Goal: Find contact information: Find contact information

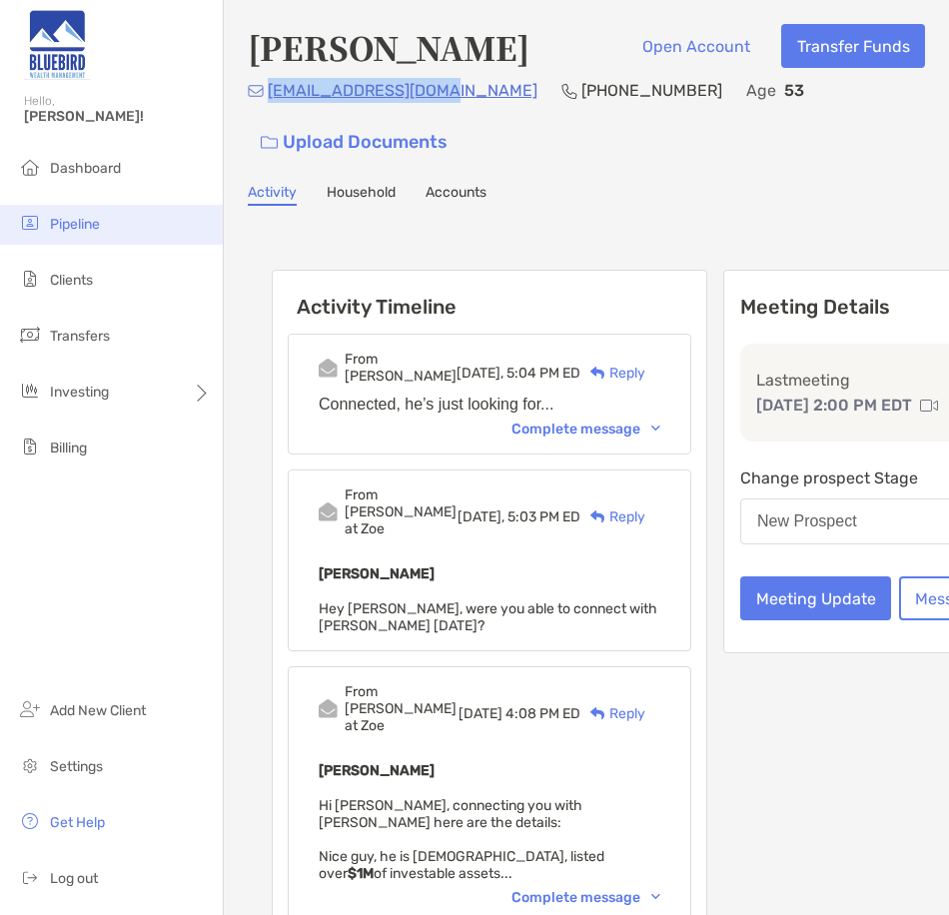
click at [82, 235] on li "Pipeline" at bounding box center [111, 225] width 223 height 40
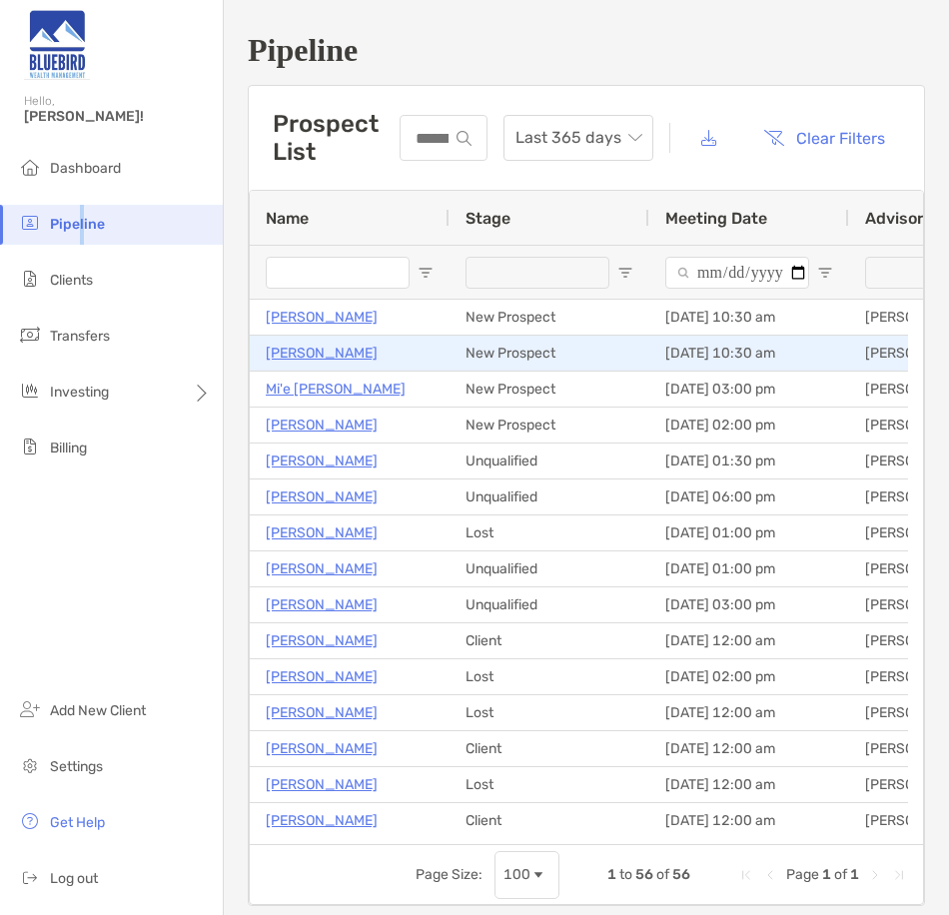
click at [336, 297] on p "Daniel Thorman" at bounding box center [322, 353] width 112 height 25
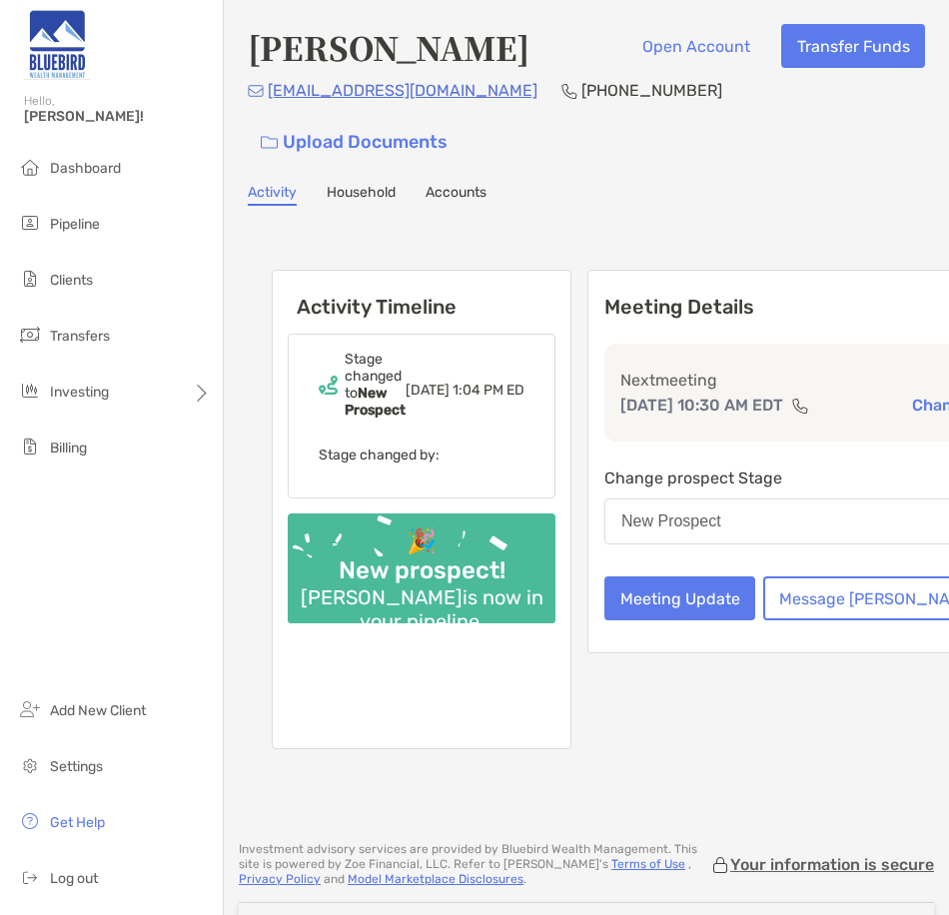
click at [271, 50] on h4 "[PERSON_NAME]" at bounding box center [389, 47] width 282 height 46
click at [271, 50] on h4 "Daniel Thorman" at bounding box center [389, 47] width 282 height 46
copy h4 "Daniel"
click at [419, 44] on h4 "[PERSON_NAME]" at bounding box center [389, 47] width 282 height 46
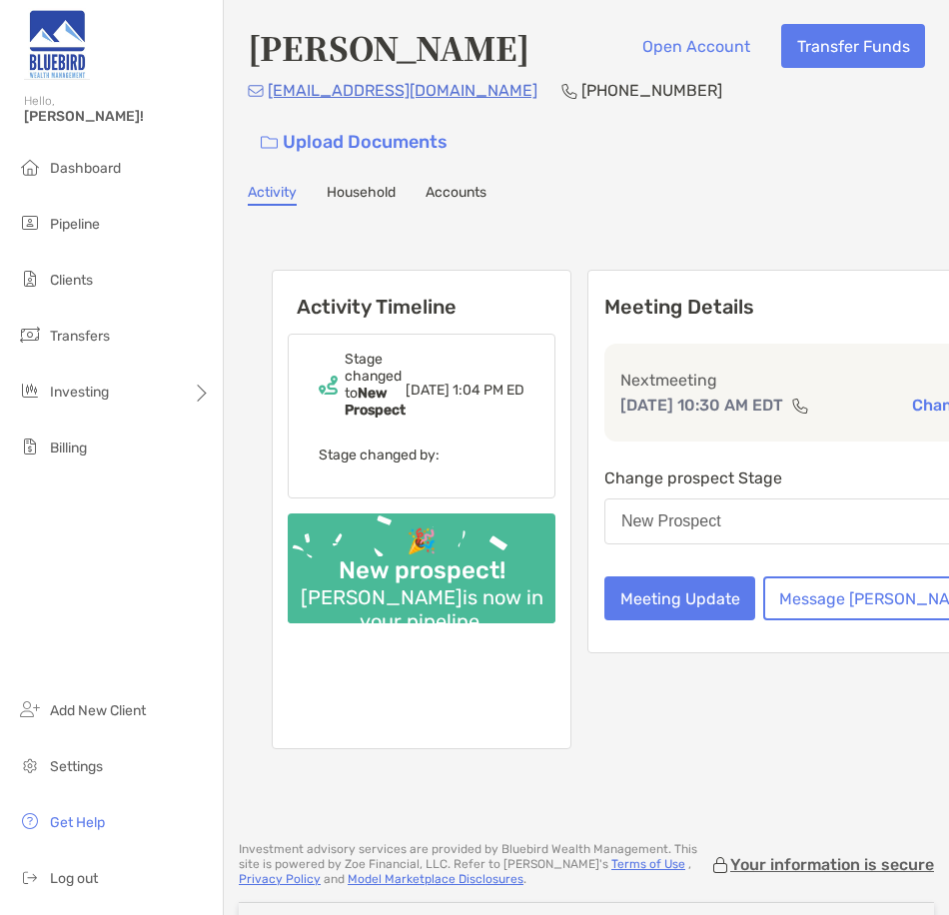
copy h4 "Thorman"
drag, startPoint x: 436, startPoint y: 99, endPoint x: 452, endPoint y: 93, distance: 17.1
click at [452, 93] on div "ddthorman@gmail.com (571) 263-7837 Upload Documents" at bounding box center [586, 121] width 677 height 86
drag, startPoint x: 543, startPoint y: 176, endPoint x: 549, endPoint y: 159, distance: 18.0
click at [546, 170] on div "Daniel Thorman Open Account Transfer Funds ddthorman@gmail.com (571) 263-7837 U…" at bounding box center [586, 411] width 725 height 822
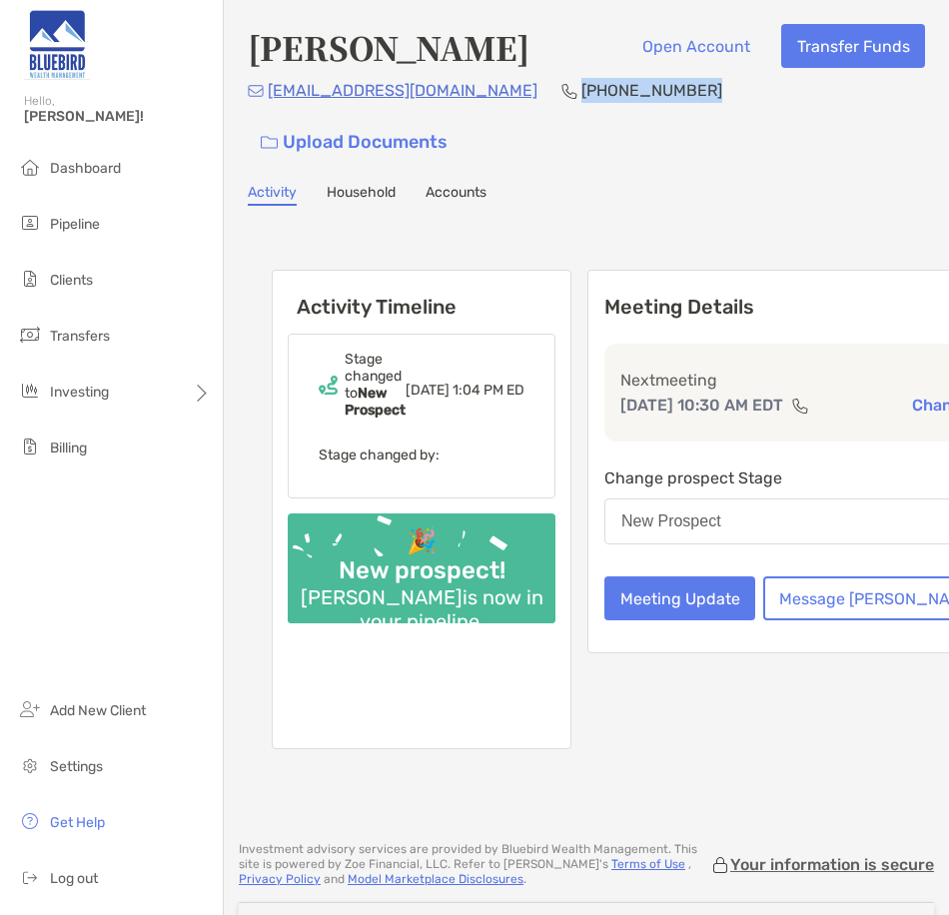
drag, startPoint x: 598, startPoint y: 102, endPoint x: 481, endPoint y: 84, distance: 118.2
click at [481, 84] on div "ddthorman@gmail.com (571) 263-7837 Upload Documents" at bounding box center [586, 121] width 677 height 86
copy p "[PHONE_NUMBER]"
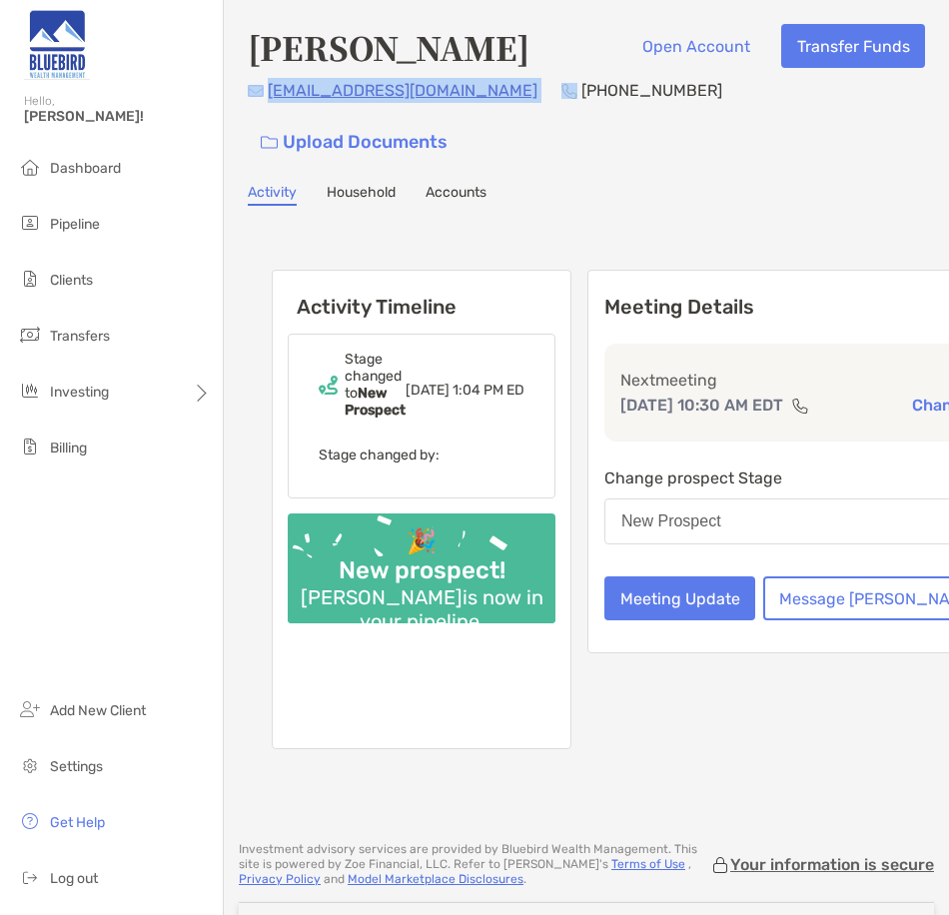
drag, startPoint x: 452, startPoint y: 100, endPoint x: 262, endPoint y: 101, distance: 190.8
click at [262, 101] on div "ddthorman@gmail.com (571) 263-7837 Upload Documents" at bounding box center [586, 121] width 677 height 86
copy div "[EMAIL_ADDRESS][DOMAIN_NAME]"
click at [394, 442] on p "Stage changed by:" at bounding box center [422, 454] width 206 height 25
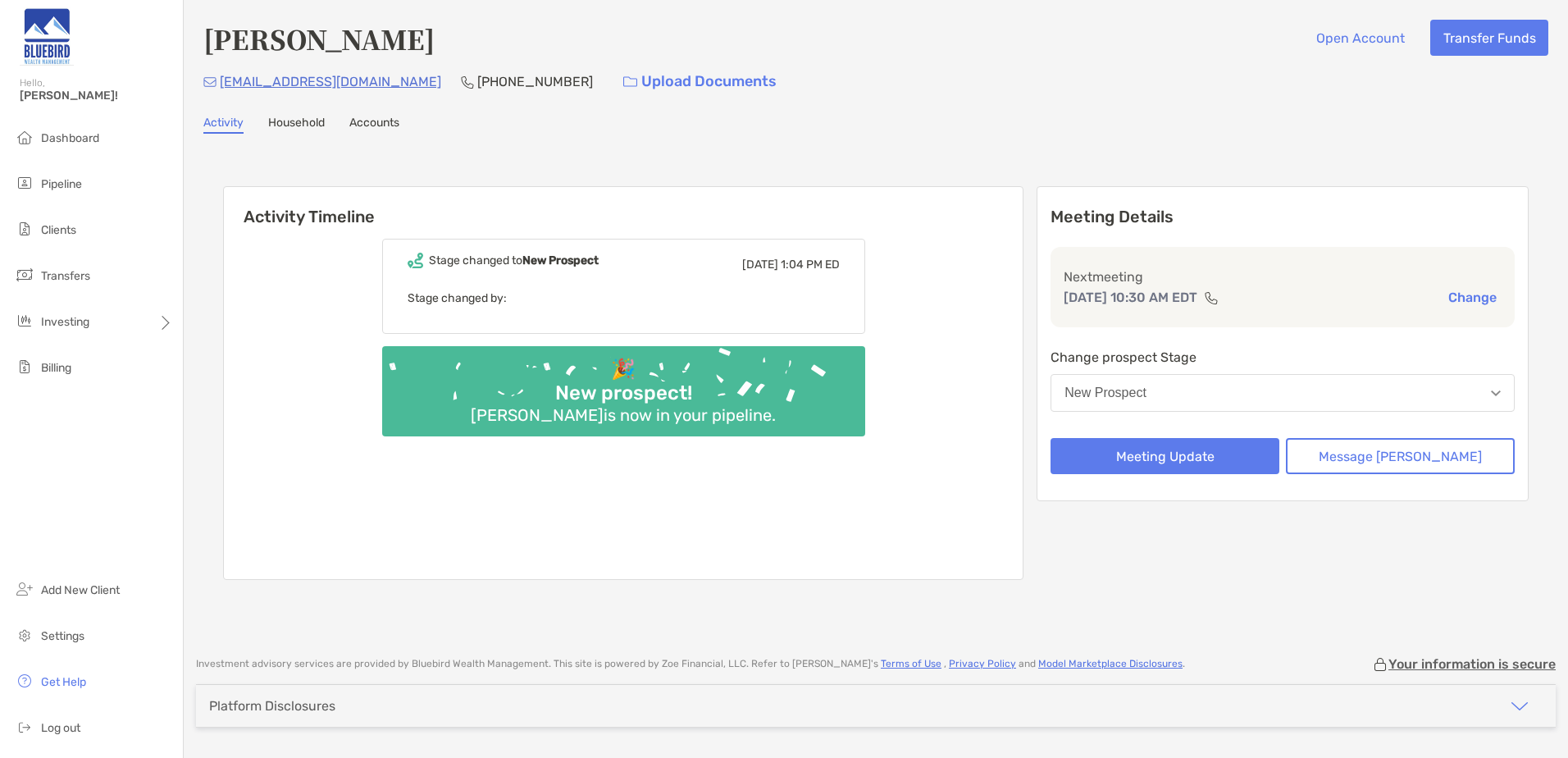
click at [297, 126] on link "Household" at bounding box center [296, 125] width 57 height 18
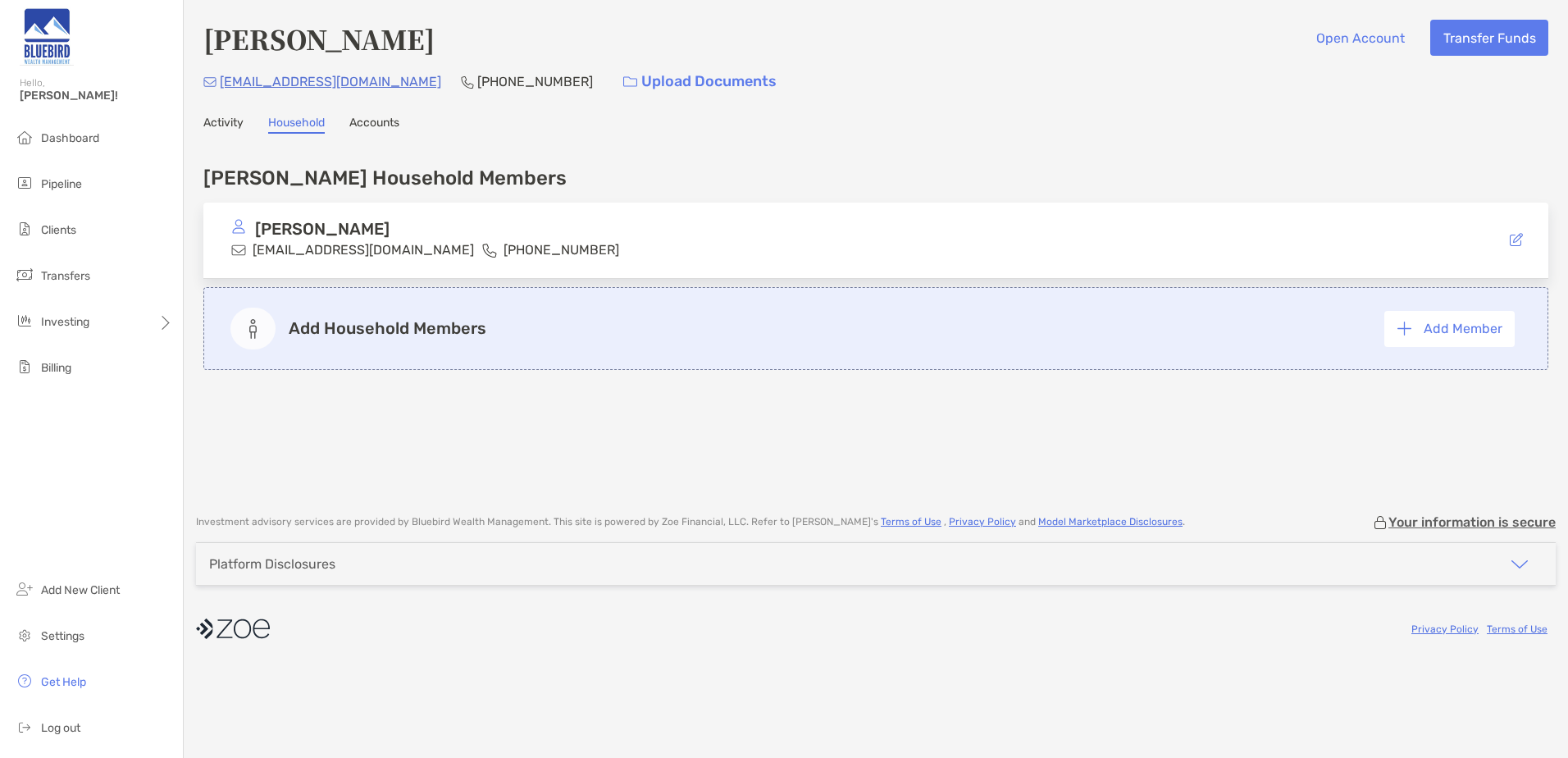
click at [390, 125] on link "Accounts" at bounding box center [374, 125] width 50 height 18
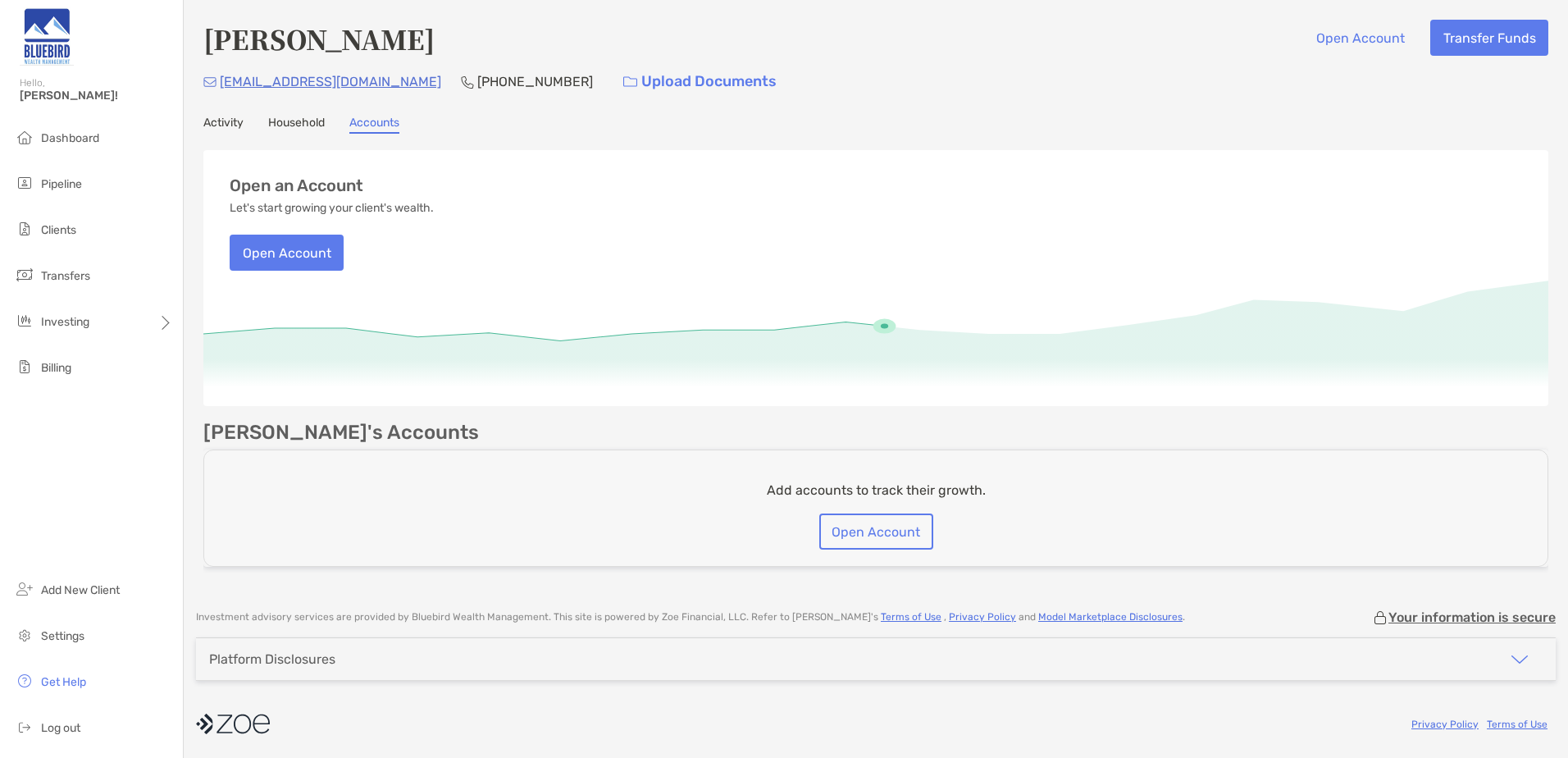
click at [222, 126] on link "Activity" at bounding box center [223, 125] width 40 height 18
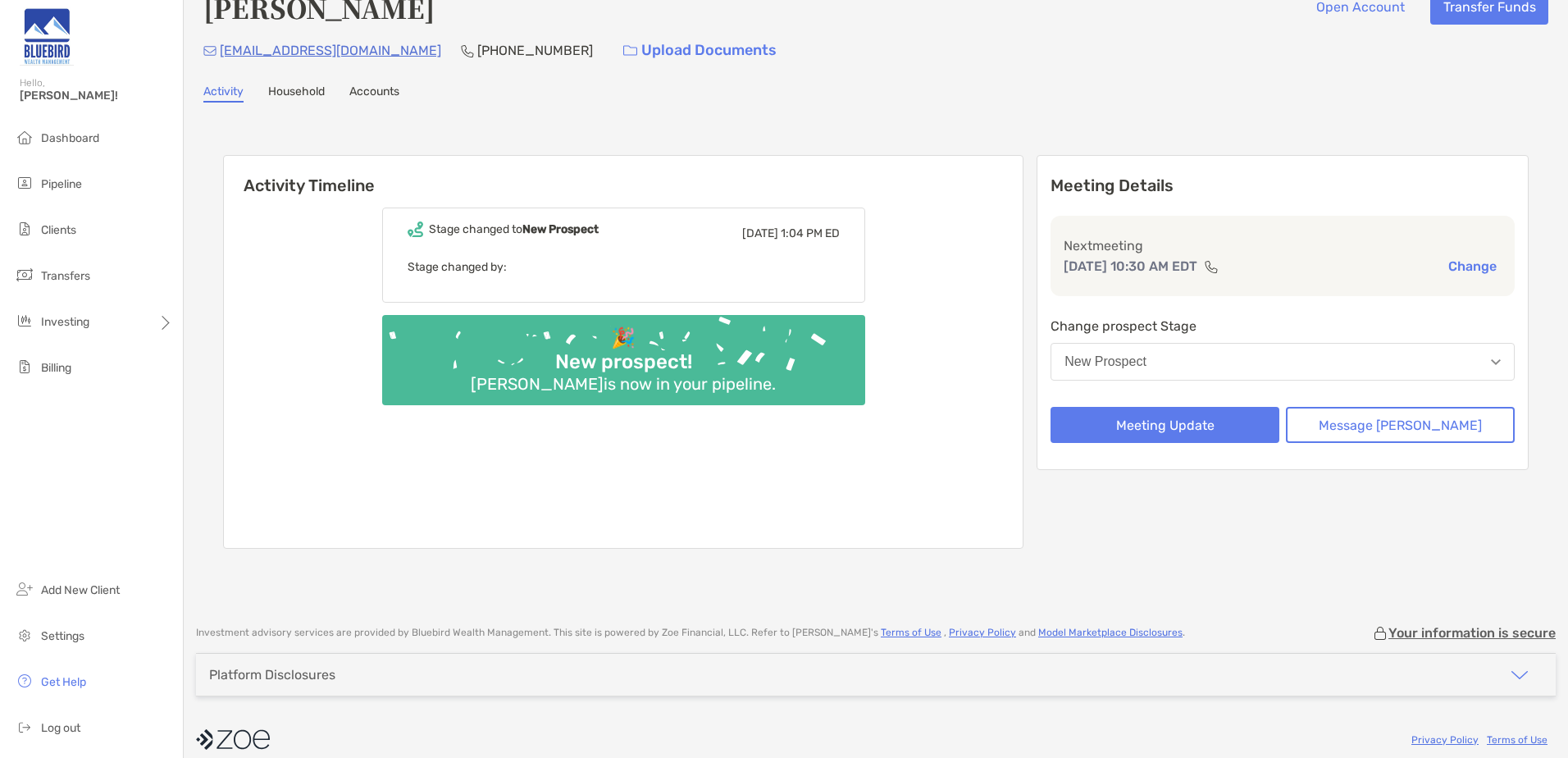
scroll to position [48, 0]
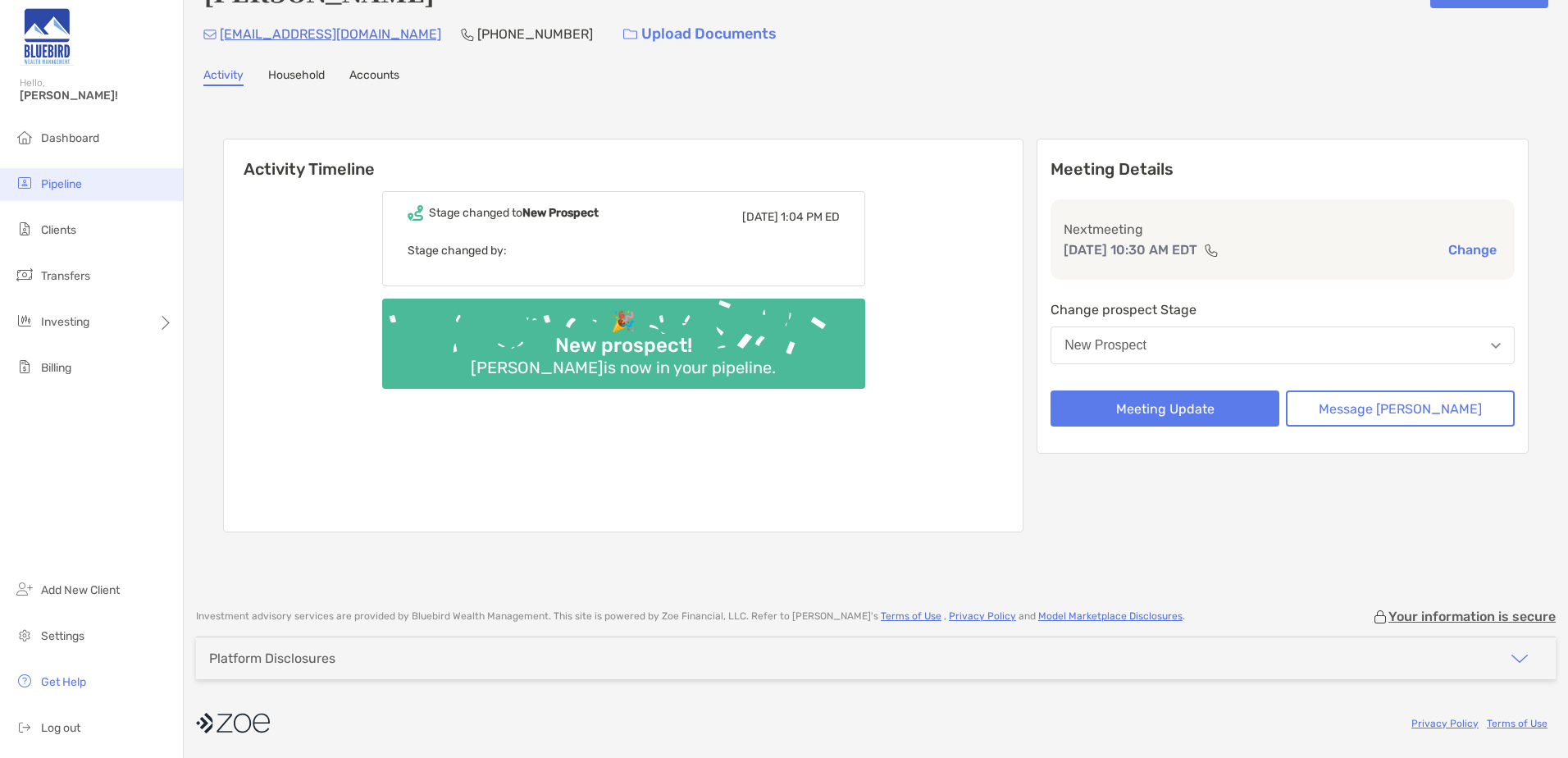
click at [70, 173] on li "Pipeline" at bounding box center [91, 185] width 183 height 33
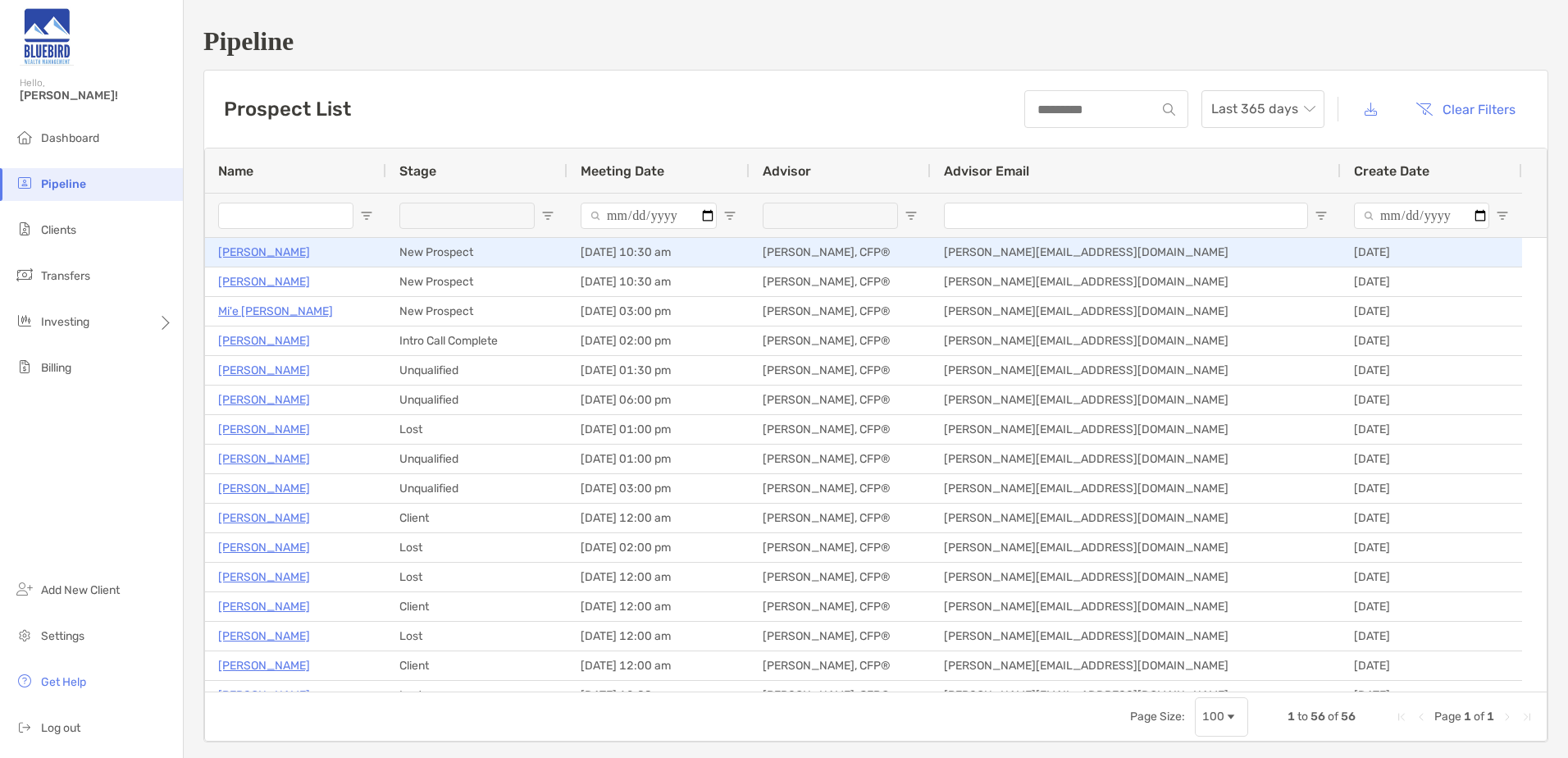
click at [266, 254] on p "Douglas Grant" at bounding box center [264, 252] width 92 height 21
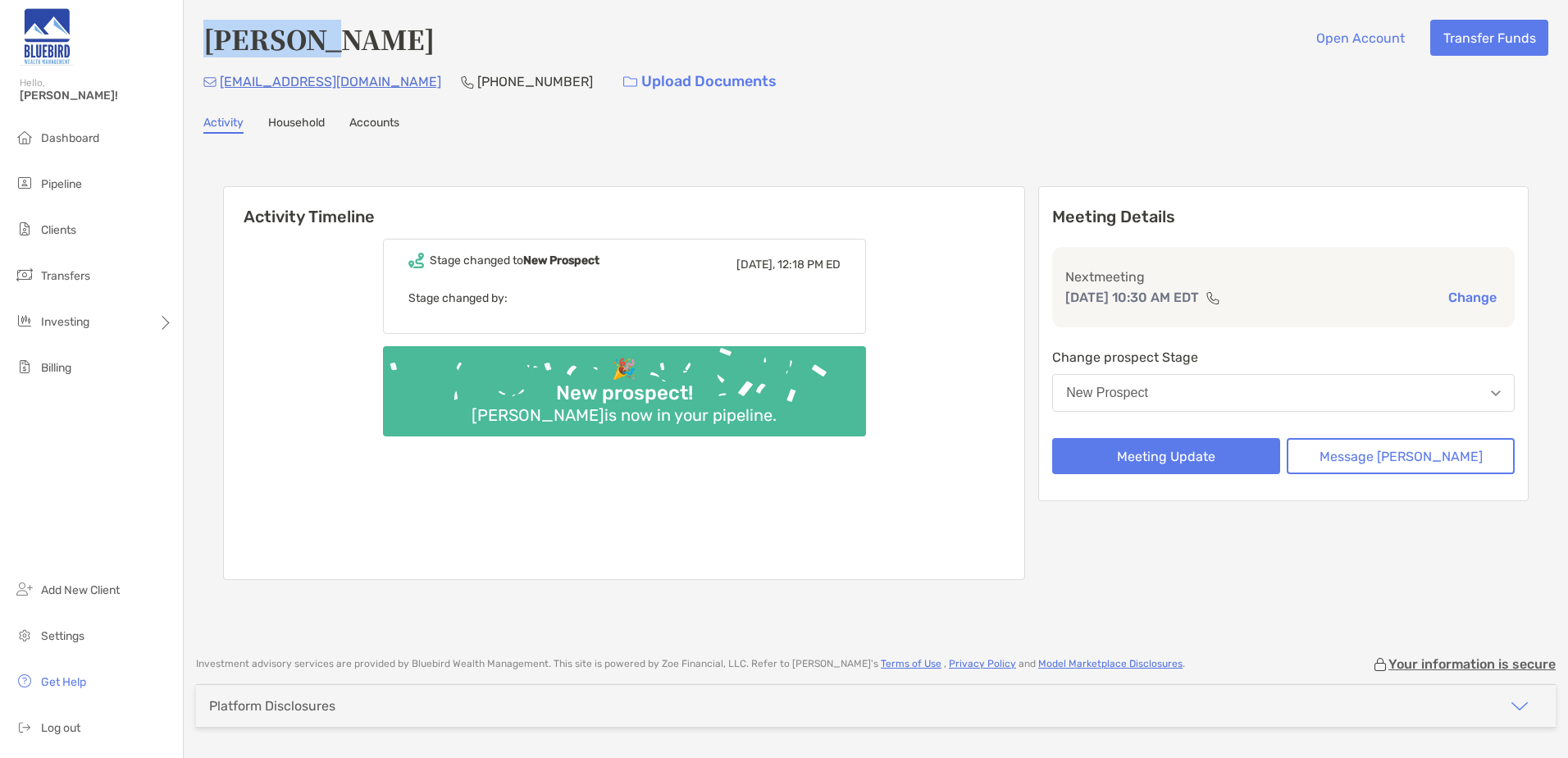
click at [270, 41] on h4 "Douglas Grant" at bounding box center [319, 39] width 232 height 38
drag, startPoint x: 207, startPoint y: 39, endPoint x: 309, endPoint y: 39, distance: 102.0
click at [309, 39] on h4 "Douglas Grant" at bounding box center [319, 39] width 232 height 38
copy h4 "Douglas"
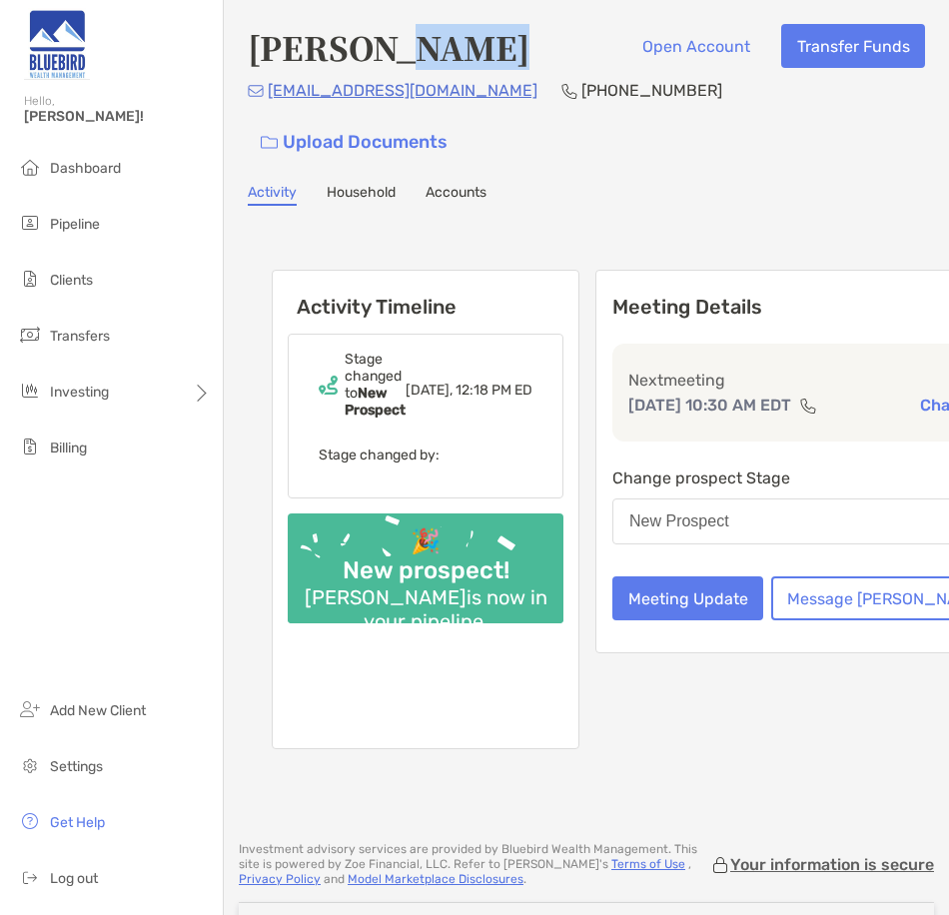
drag, startPoint x: 401, startPoint y: 47, endPoint x: 487, endPoint y: 46, distance: 86.9
click at [487, 46] on div "Douglas Grant Open Account Transfer Funds" at bounding box center [586, 47] width 677 height 46
copy h4 "Grant"
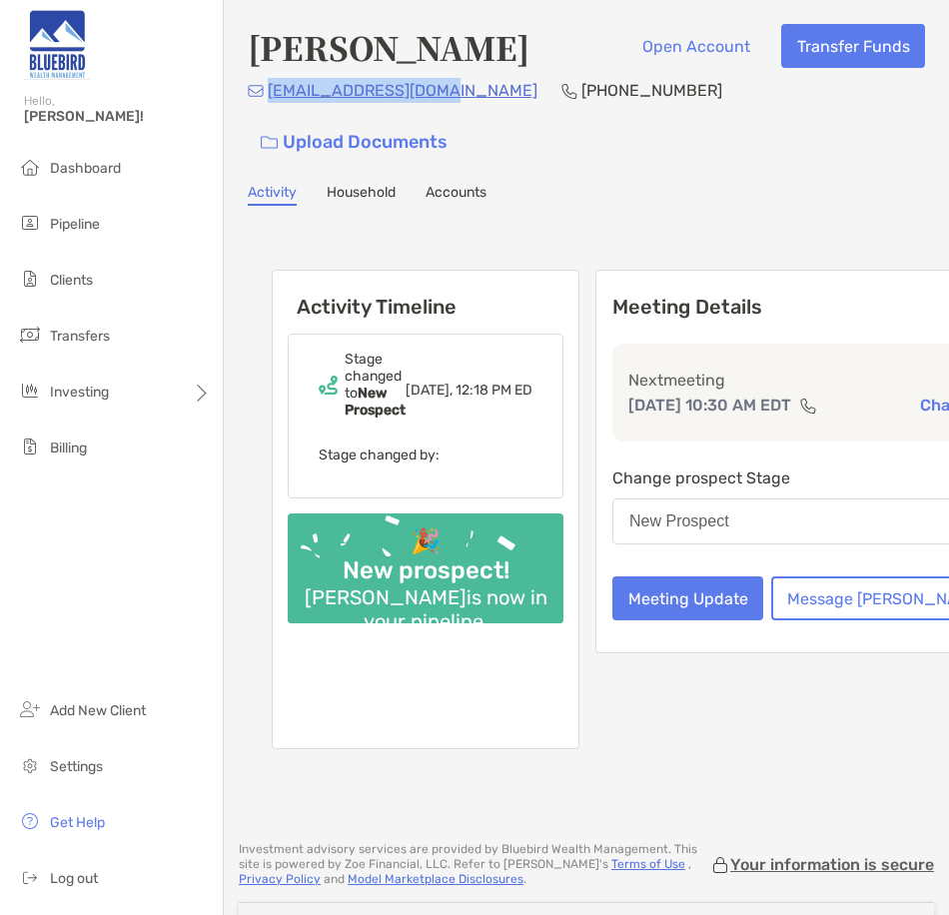
drag, startPoint x: 439, startPoint y: 102, endPoint x: 272, endPoint y: 101, distance: 167.8
click at [272, 101] on div "dgrant.dbg@gmail.com (617) 306-1720 Upload Documents" at bounding box center [586, 121] width 677 height 86
copy p "dgrant.dbg@gmail.com"
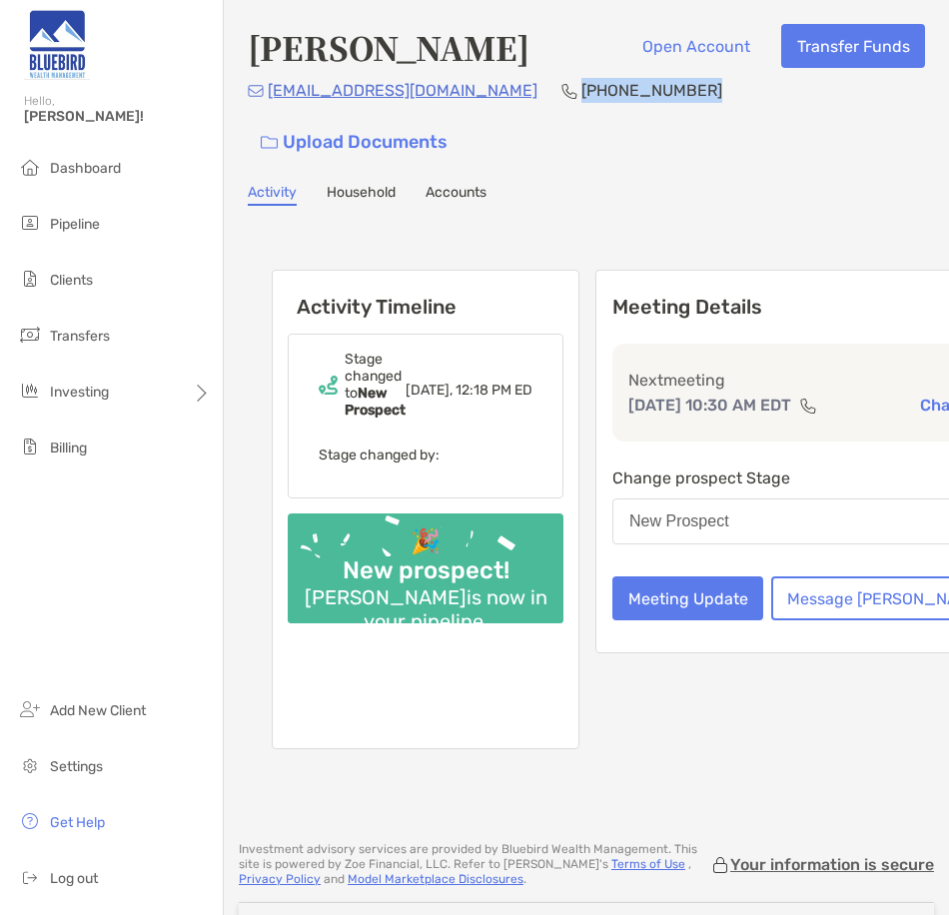
drag, startPoint x: 590, startPoint y: 97, endPoint x: 485, endPoint y: 99, distance: 104.9
click at [581, 99] on p "(617) 306-1720" at bounding box center [651, 90] width 141 height 25
copy p "(617) 306-1720"
